Goal: Find specific page/section: Find specific page/section

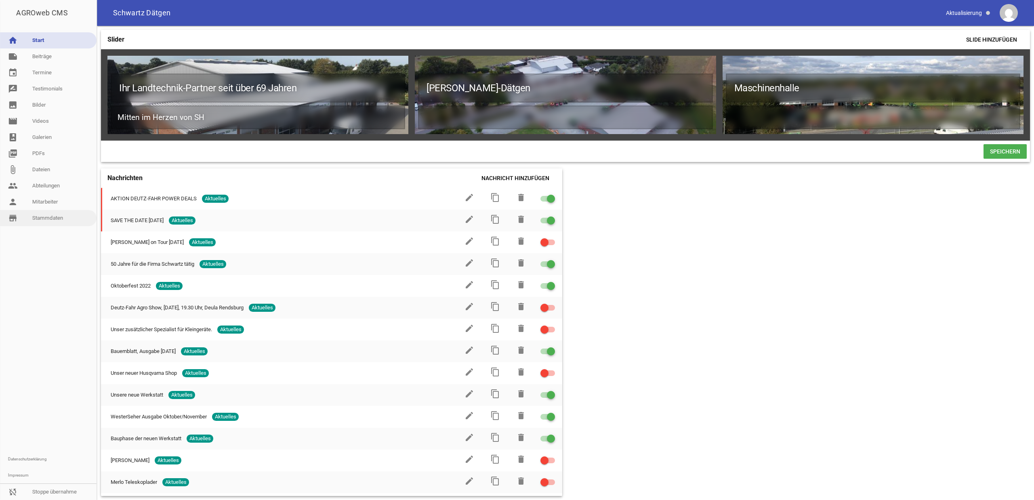
click at [53, 214] on link "store_mall_directory Stammdaten" at bounding box center [48, 218] width 97 height 16
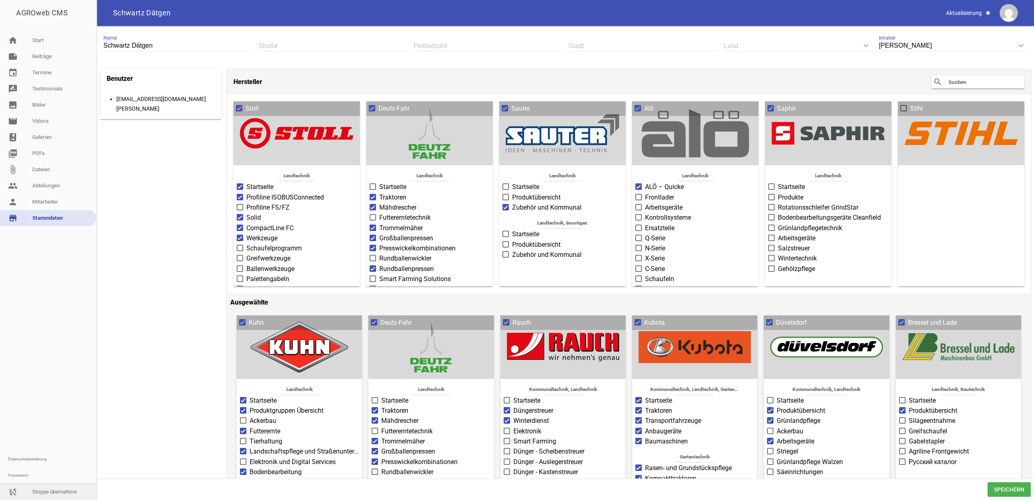
click at [64, 489] on link "sync_disabled Stoppe übernahme" at bounding box center [48, 492] width 97 height 16
click at [44, 39] on link "home Start" at bounding box center [48, 40] width 97 height 16
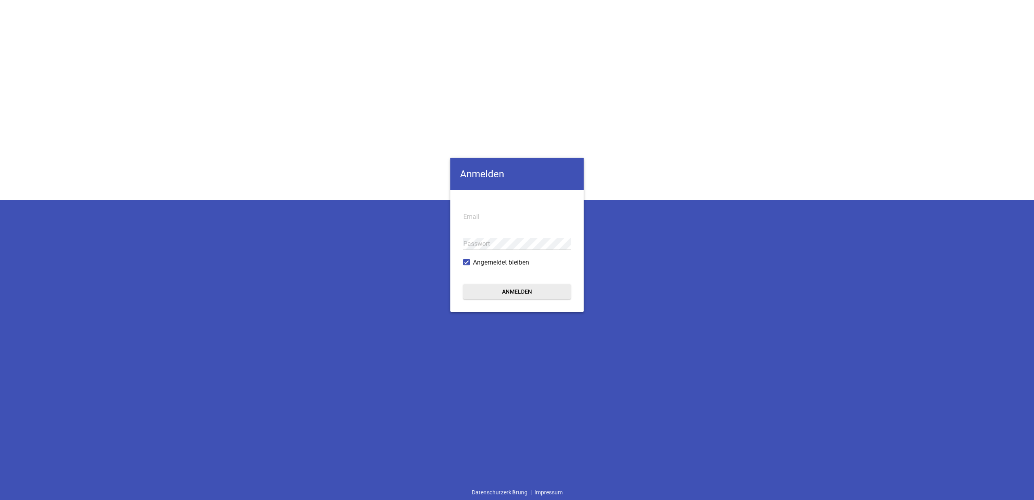
type input "[EMAIL_ADDRESS][DOMAIN_NAME]"
click at [498, 287] on button "Anmelden" at bounding box center [516, 291] width 107 height 15
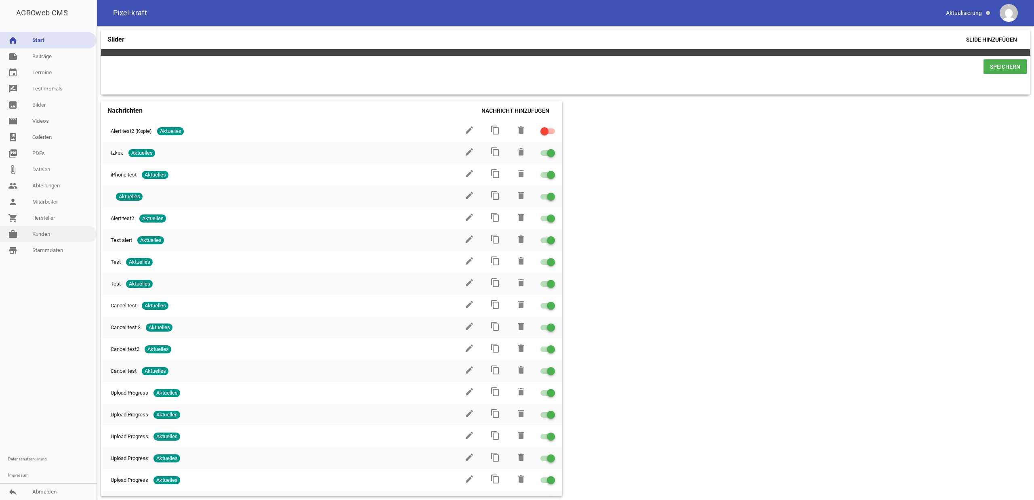
click at [48, 240] on link "work [PERSON_NAME]" at bounding box center [48, 234] width 97 height 16
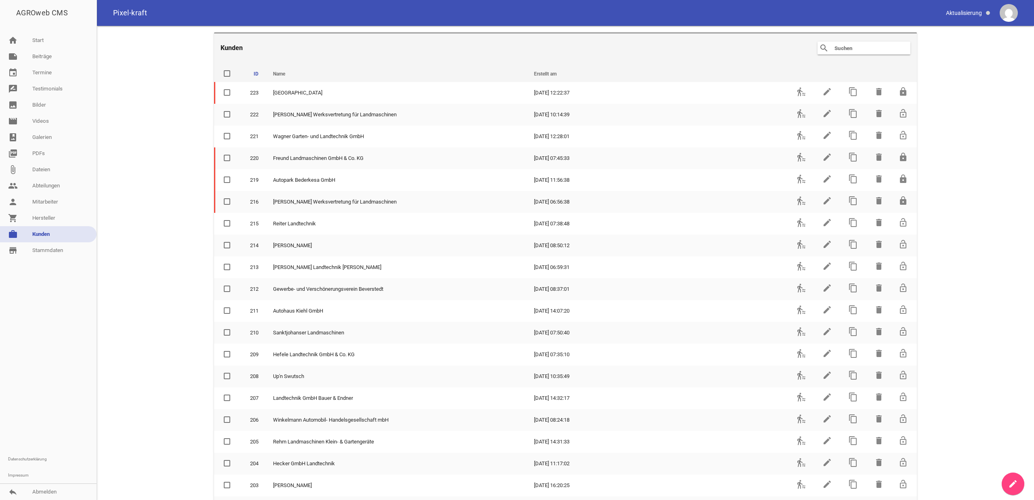
click at [846, 50] on input "text" at bounding box center [866, 48] width 65 height 10
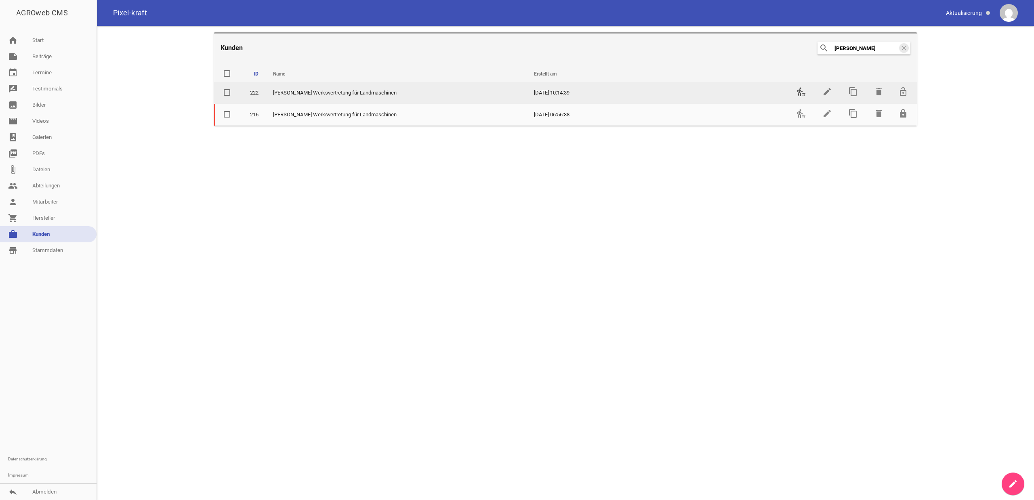
type input "[PERSON_NAME]"
click at [804, 94] on icon "transfer_within_a_station" at bounding box center [802, 92] width 10 height 10
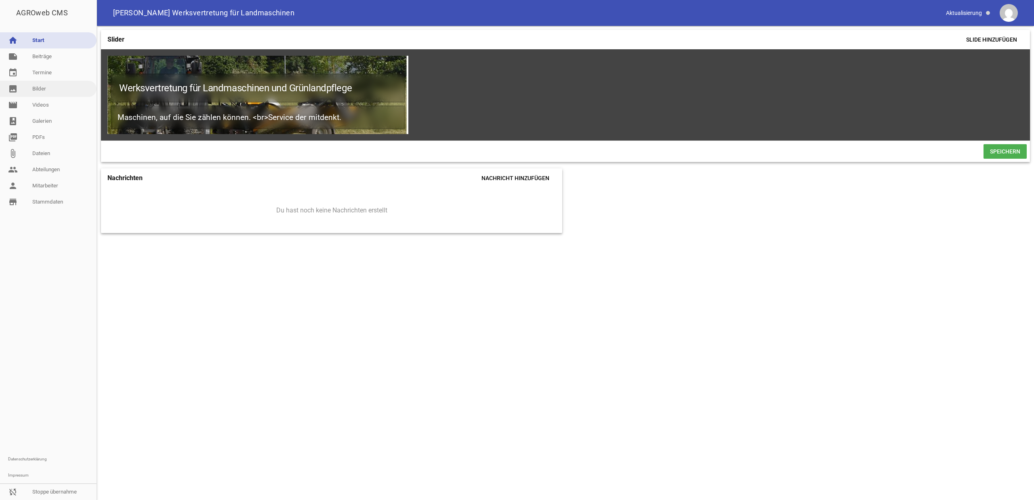
click at [44, 86] on link "image Bilder" at bounding box center [48, 89] width 97 height 16
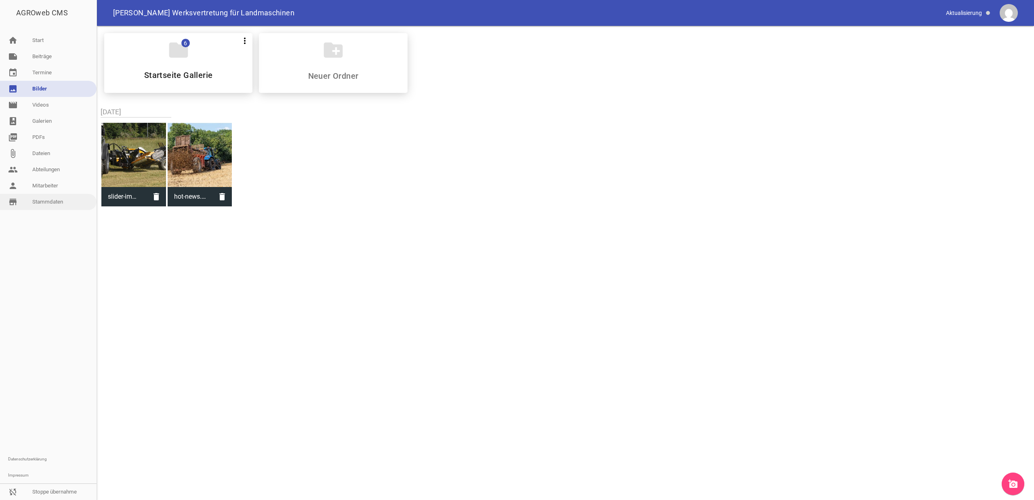
click at [36, 204] on link "store_mall_directory Stammdaten" at bounding box center [48, 202] width 97 height 16
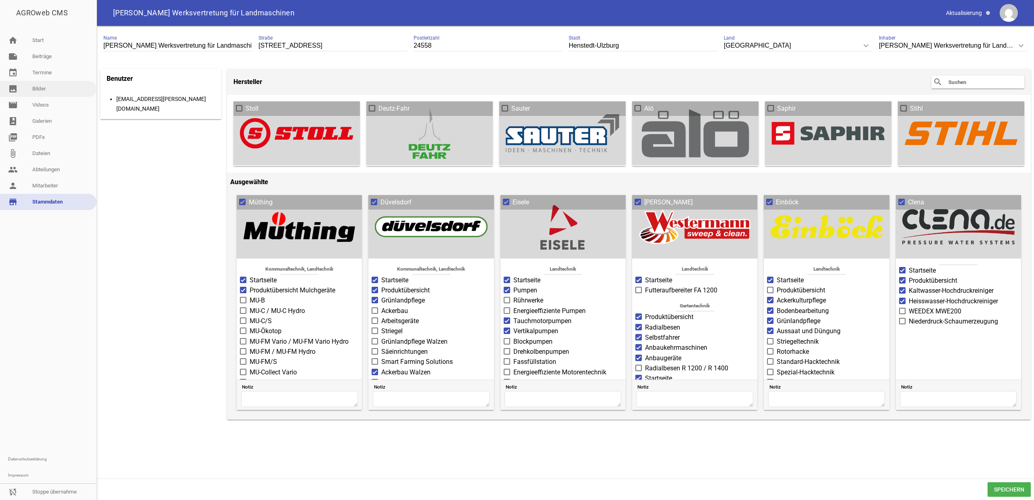
click at [46, 90] on link "image Bilder" at bounding box center [48, 89] width 97 height 16
